Goal: Task Accomplishment & Management: Manage account settings

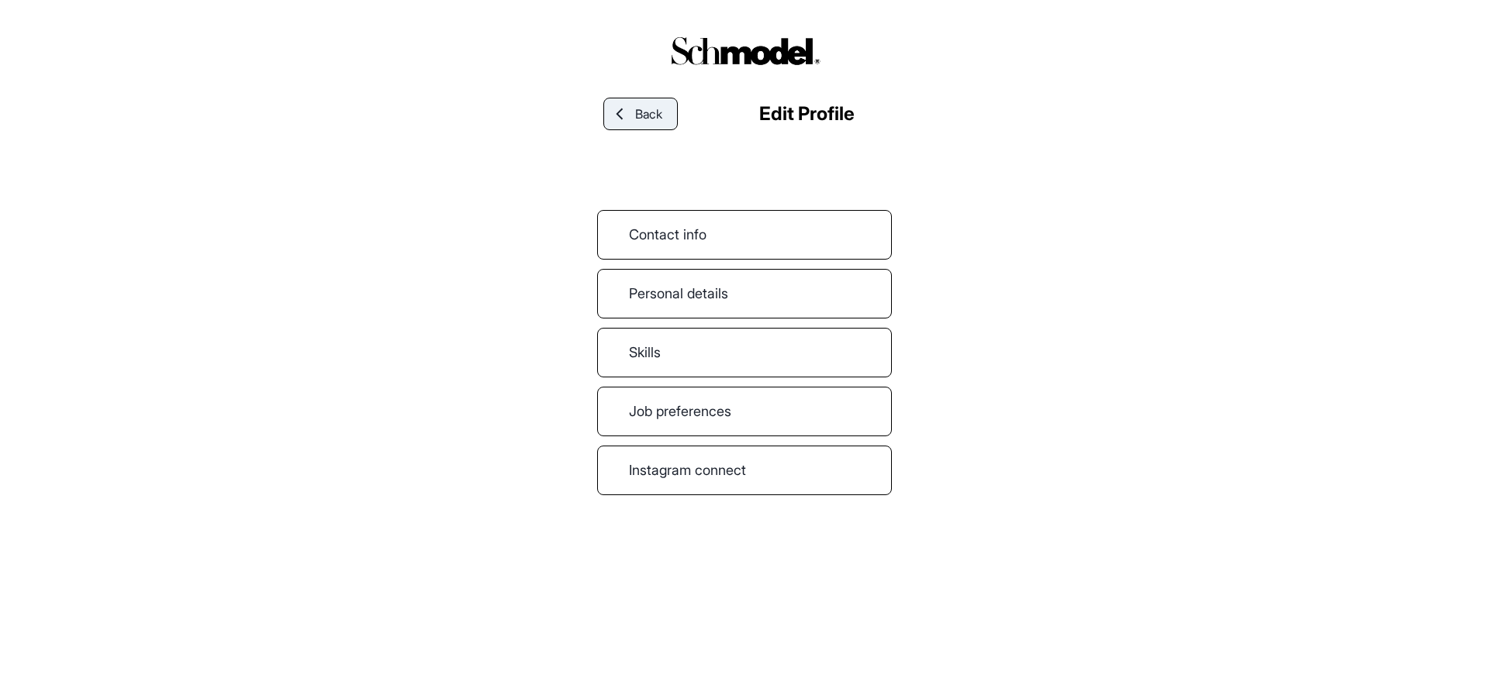
click at [617, 108] on icon at bounding box center [620, 114] width 14 height 14
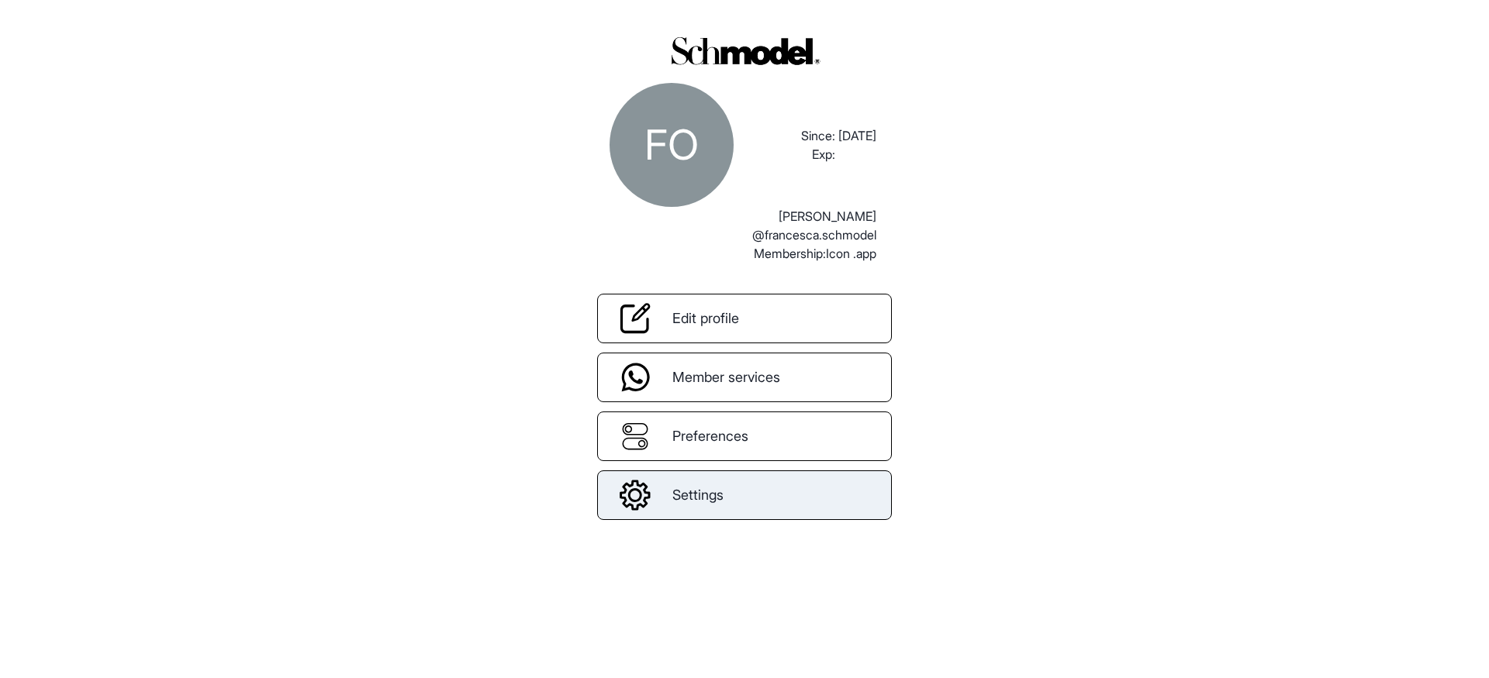
click at [699, 490] on span "Settings" at bounding box center [697, 495] width 51 height 21
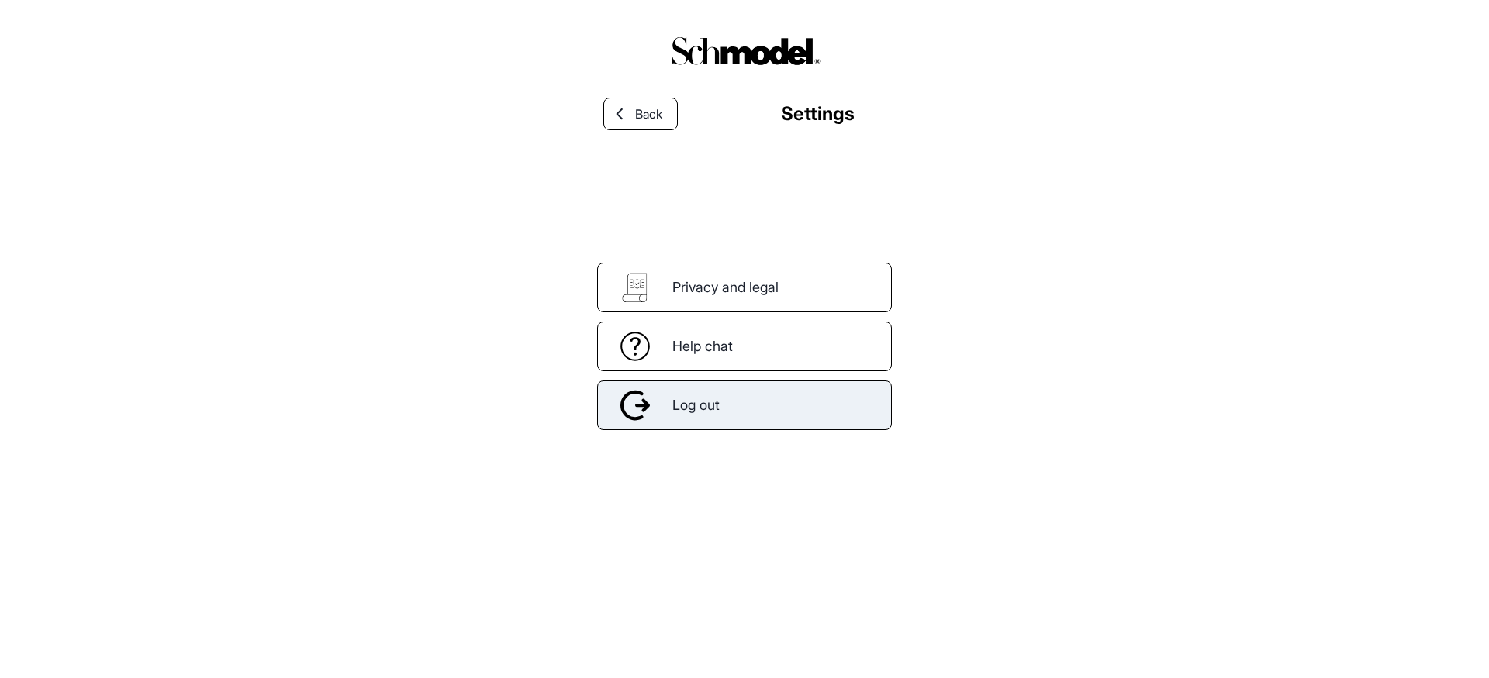
click at [710, 406] on span "Log out" at bounding box center [695, 405] width 47 height 21
